Goal: Transaction & Acquisition: Purchase product/service

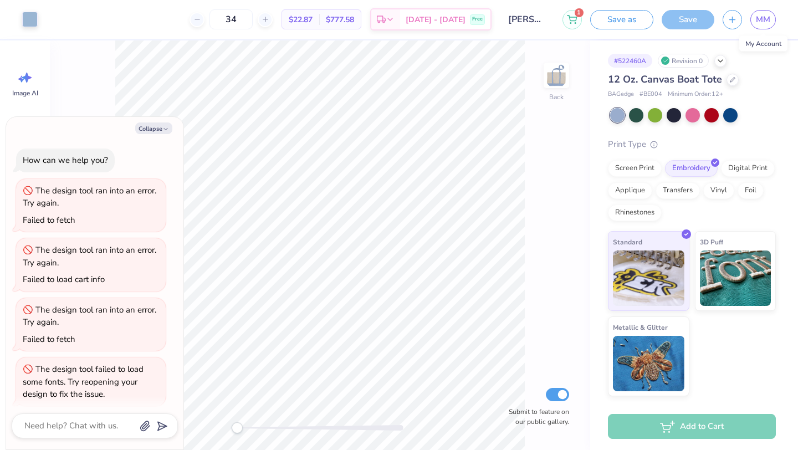
scroll to position [7, 0]
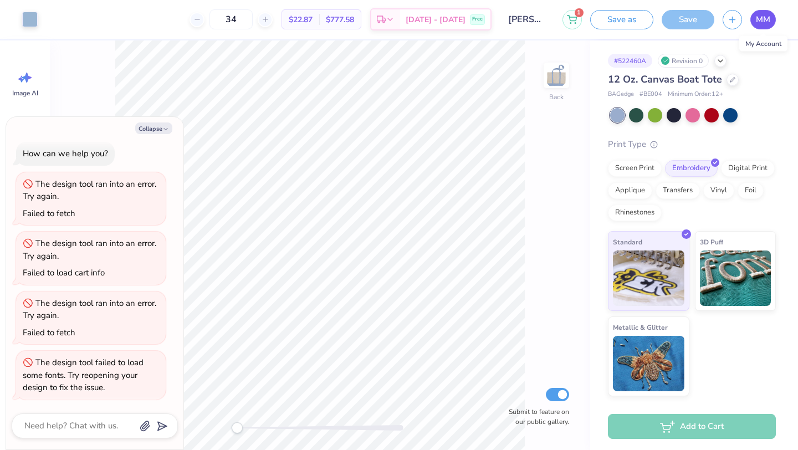
click at [760, 19] on span "MM" at bounding box center [763, 19] width 14 height 13
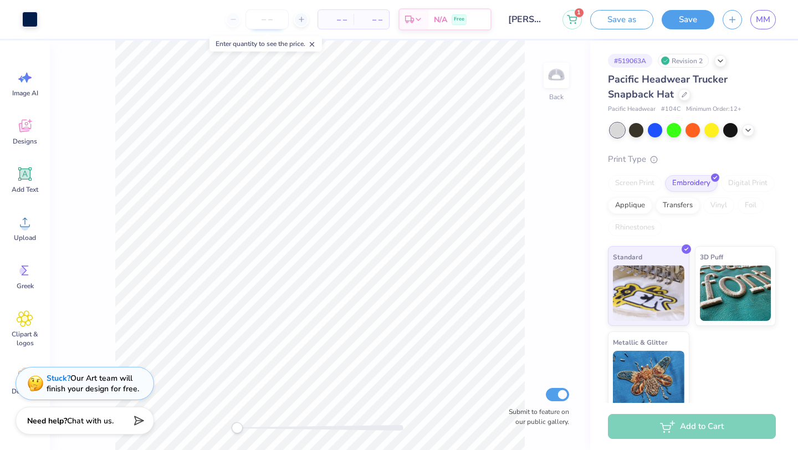
click at [272, 19] on input "number" at bounding box center [267, 19] width 43 height 20
type input "2"
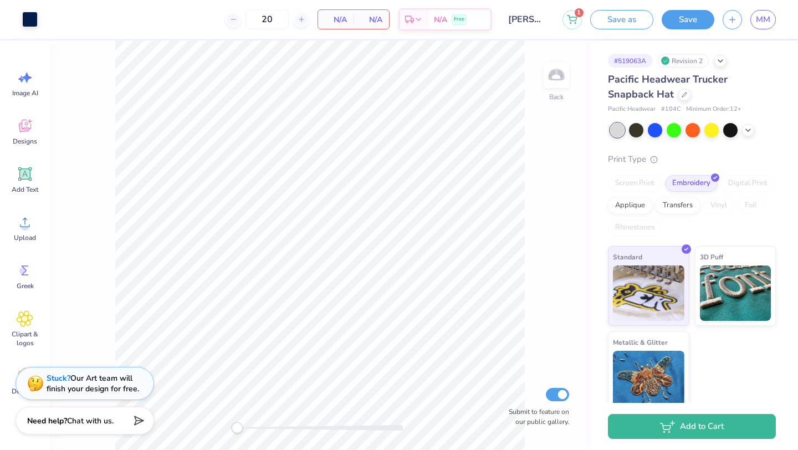
type input "20"
click at [340, 21] on span "N/A" at bounding box center [336, 20] width 22 height 12
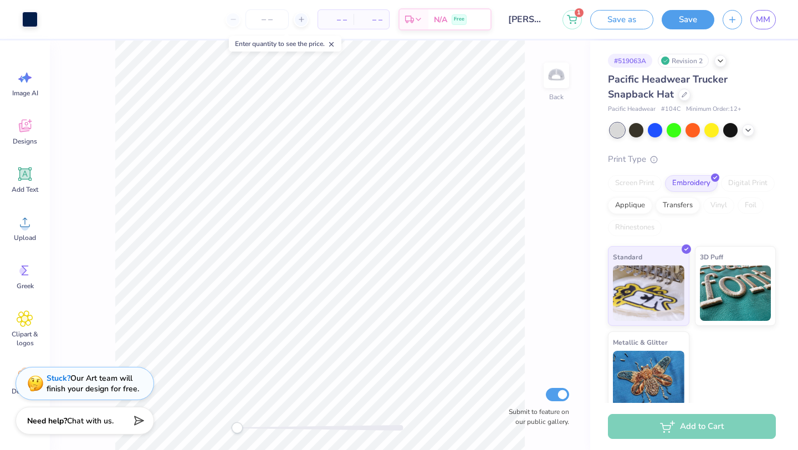
click at [260, 33] on div "Enter quantity to see the price." at bounding box center [285, 44] width 119 height 22
click at [268, 18] on input "number" at bounding box center [267, 19] width 43 height 20
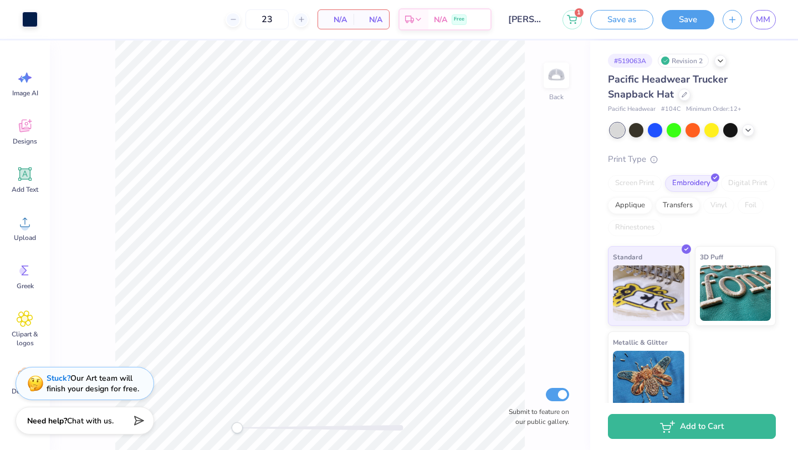
type input "23"
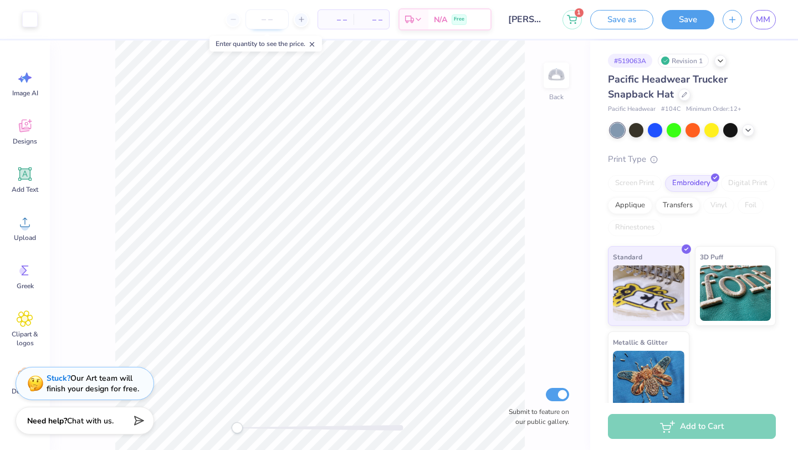
click at [274, 24] on input "number" at bounding box center [267, 19] width 43 height 20
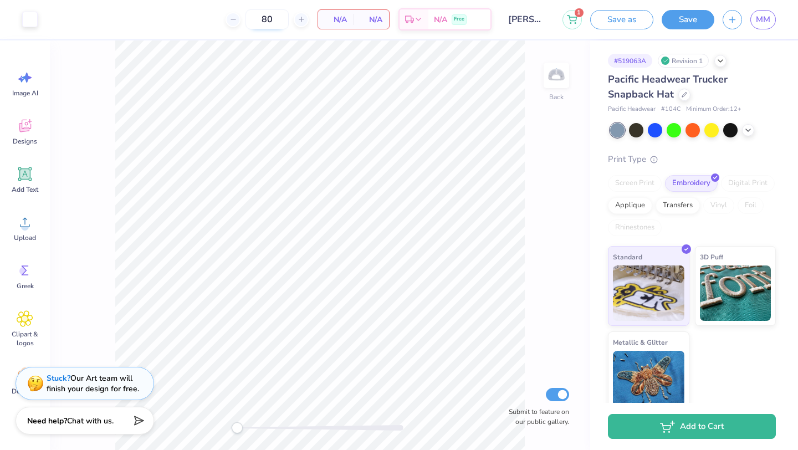
type input "8"
